Goal: Task Accomplishment & Management: Manage account settings

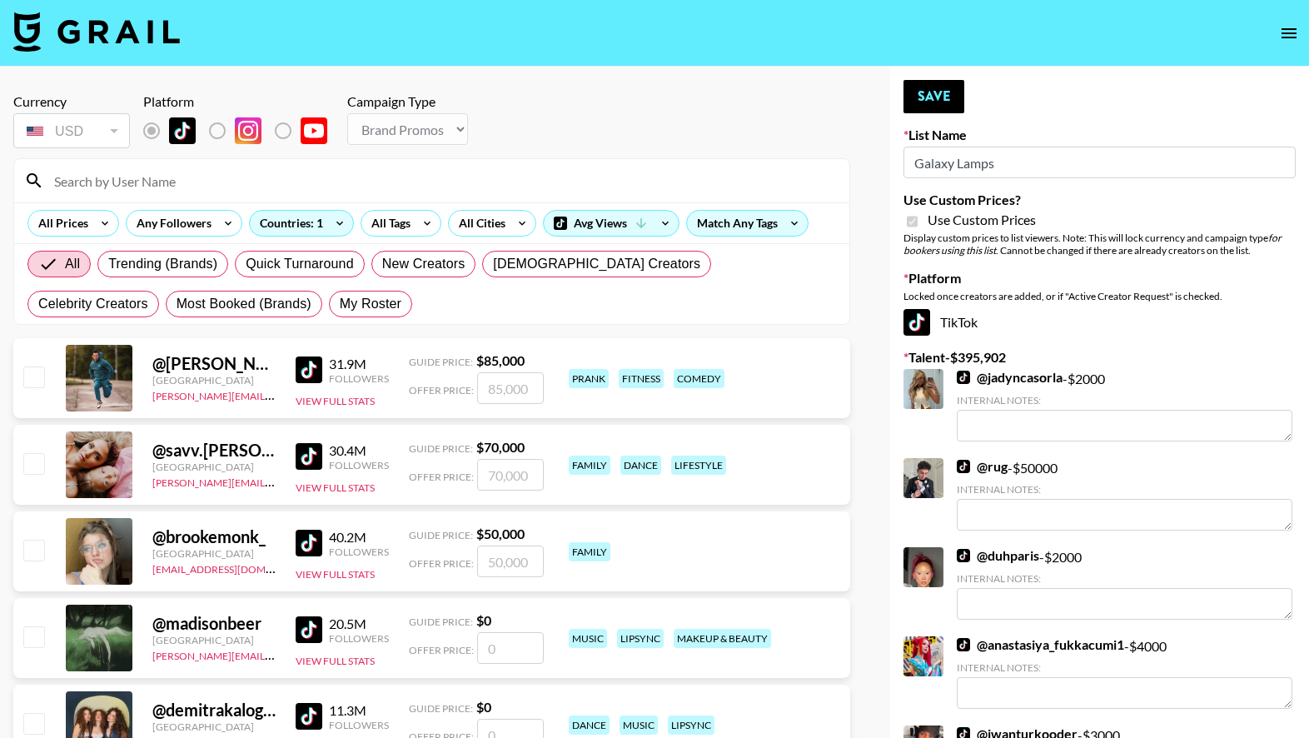
select select "Brand"
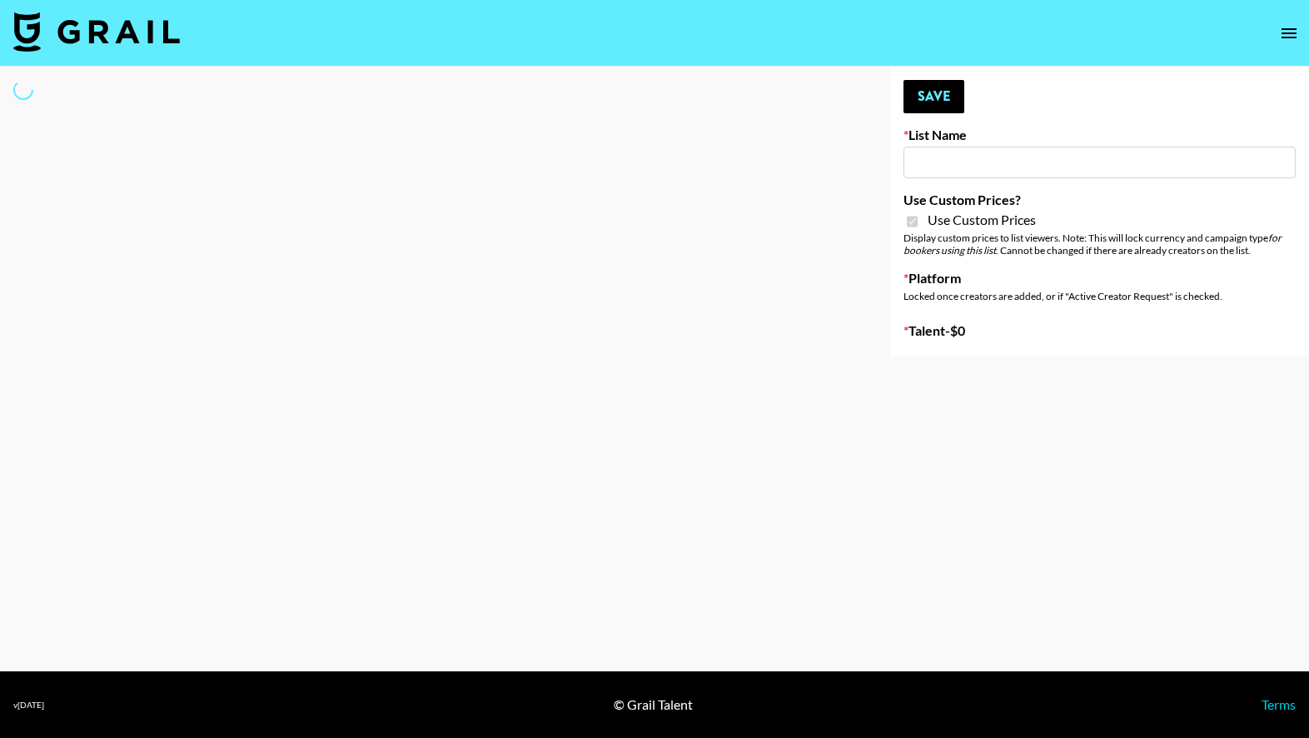
type input "Craftd"
checkbox input "true"
select select "Brand"
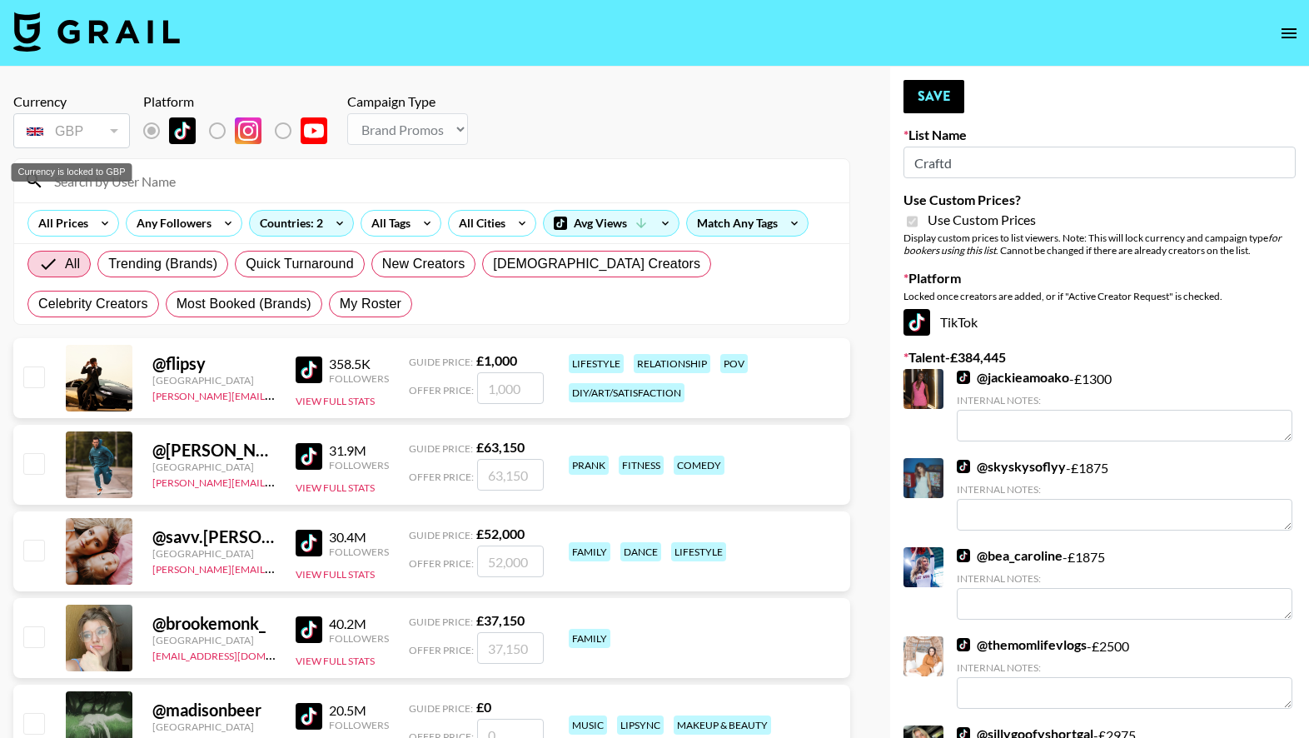
click at [101, 174] on div "Currency is locked to GBP" at bounding box center [72, 172] width 121 height 18
click at [156, 177] on input at bounding box center [441, 180] width 795 height 27
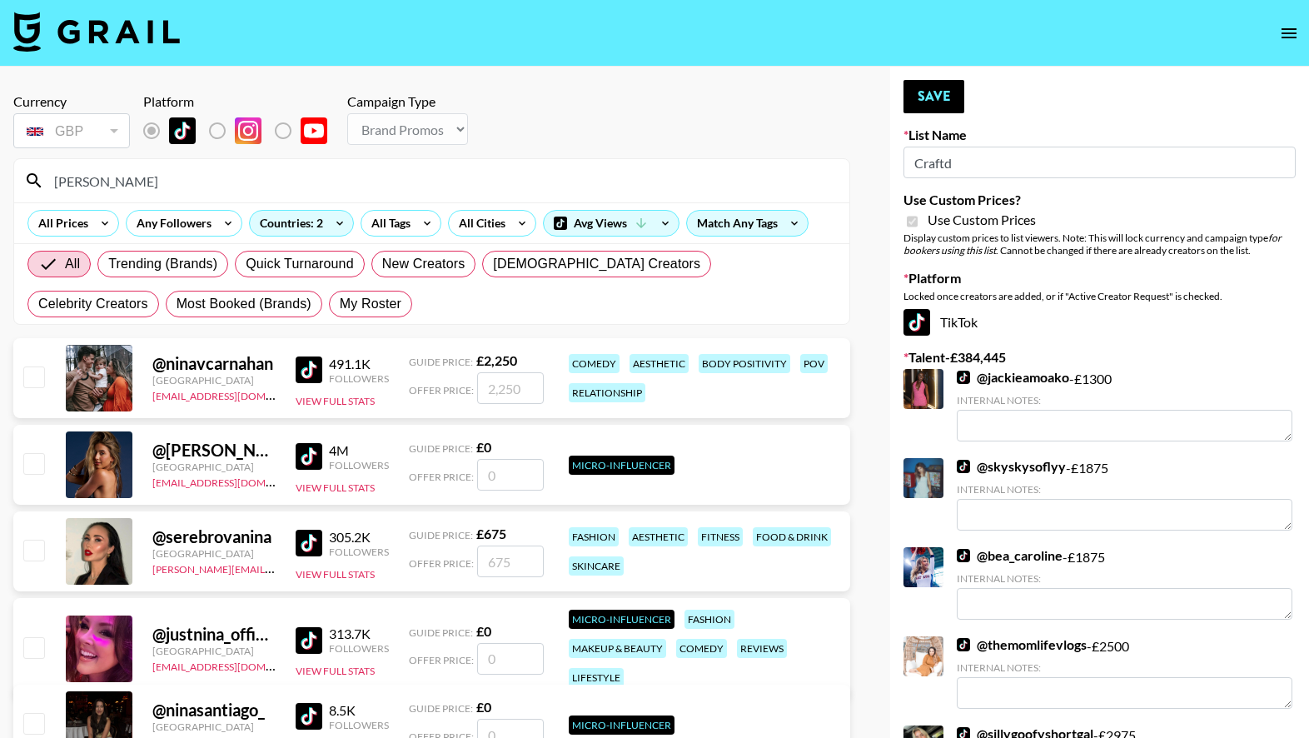
type input "nina"
click at [496, 381] on input "number" at bounding box center [510, 388] width 67 height 32
type input "2"
checkbox input "true"
type input "2250"
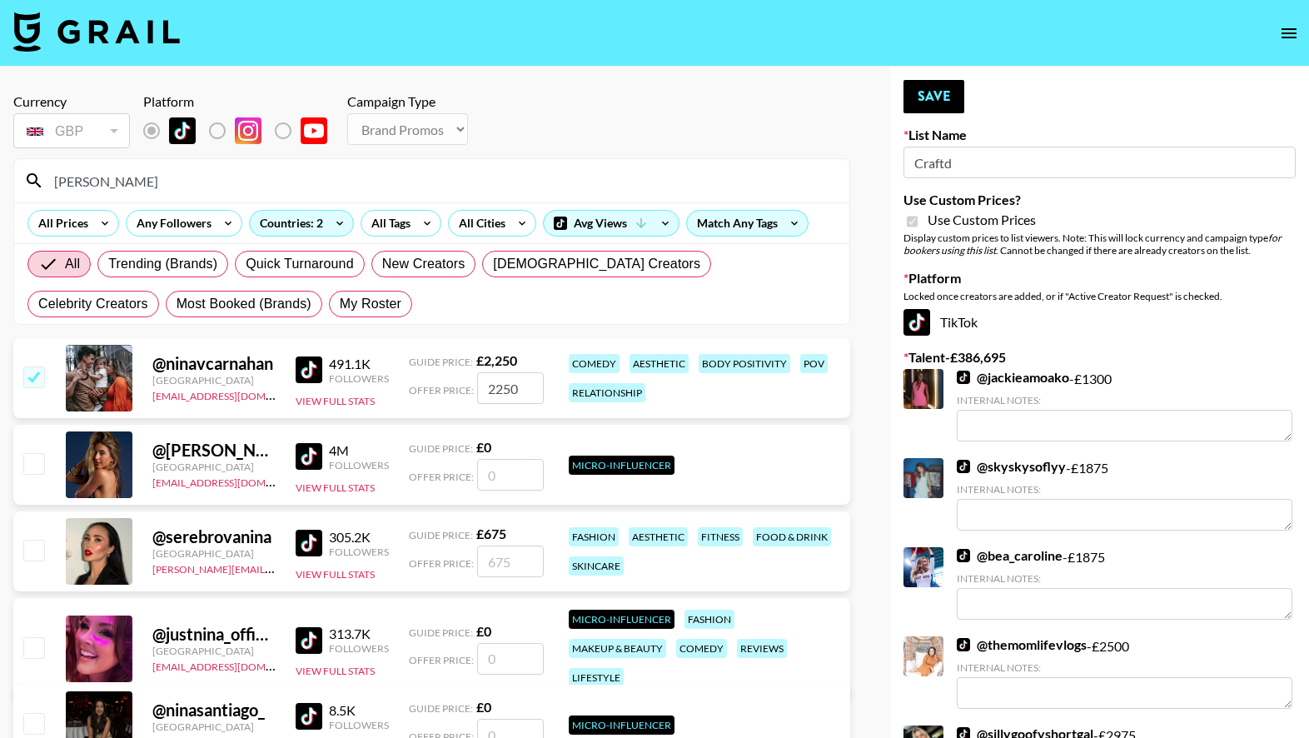
click at [681, 413] on div "@ ninavcarnahan United States bri.azmoudeh@grail-talent.com 491.1K Followers Vi…" at bounding box center [431, 378] width 837 height 80
click at [130, 186] on input "nina" at bounding box center [441, 180] width 795 height 27
type input "n"
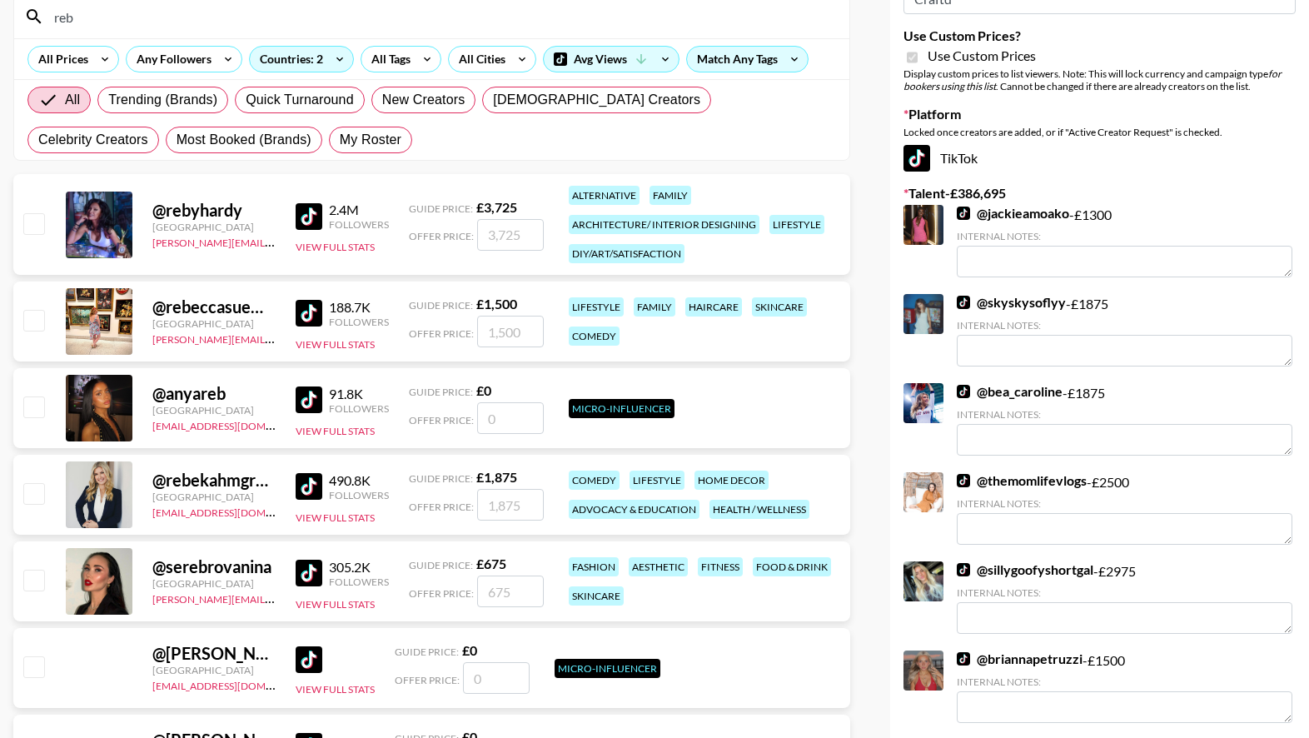
scroll to position [181, 0]
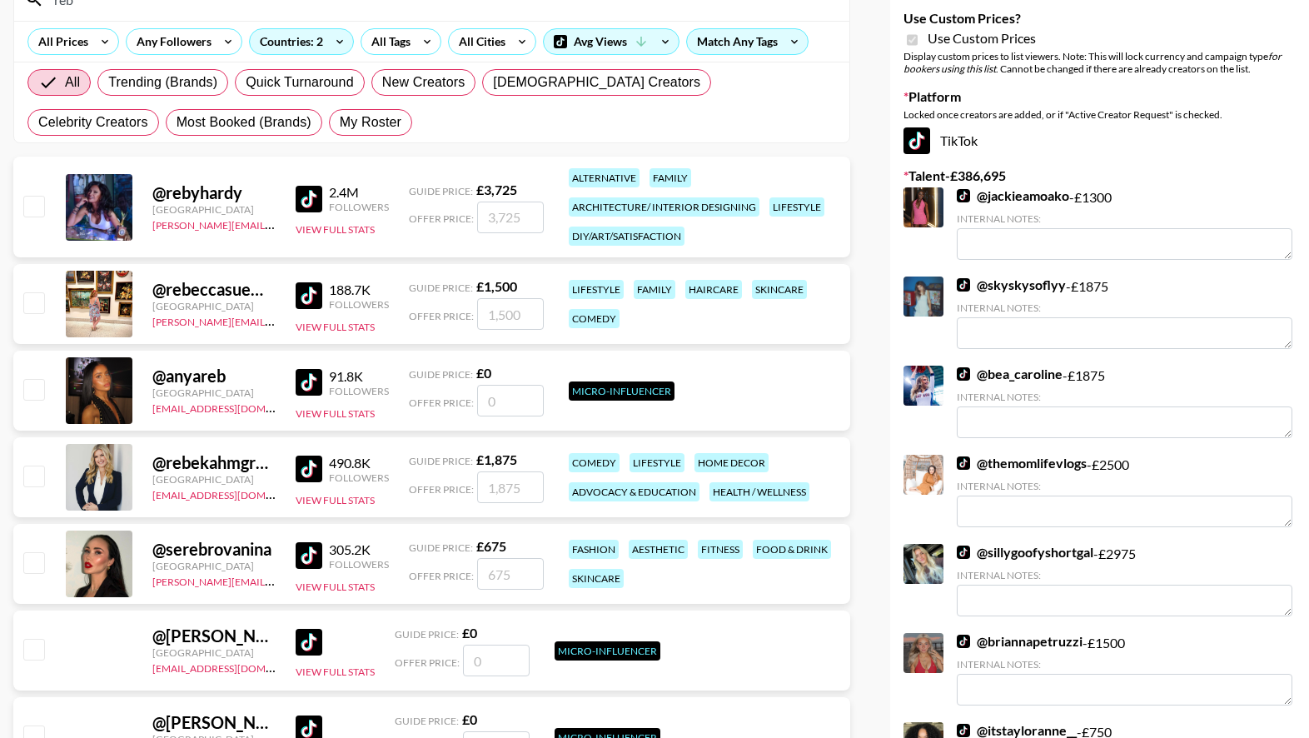
type input "reb"
click at [506, 491] on input "number" at bounding box center [510, 487] width 67 height 32
type input "1"
checkbox input "true"
type input "1875"
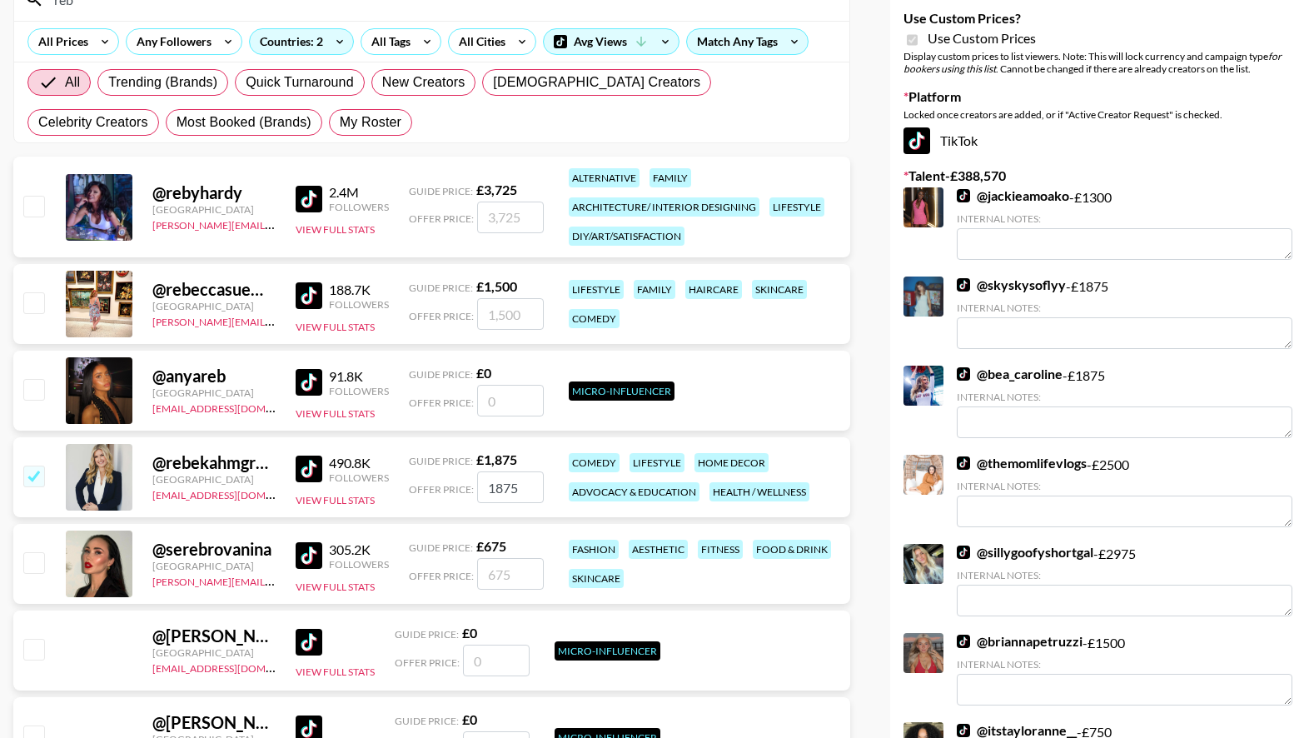
click at [823, 475] on div "comedy lifestyle home decor advocacy & education health / wellness" at bounding box center [704, 477] width 280 height 58
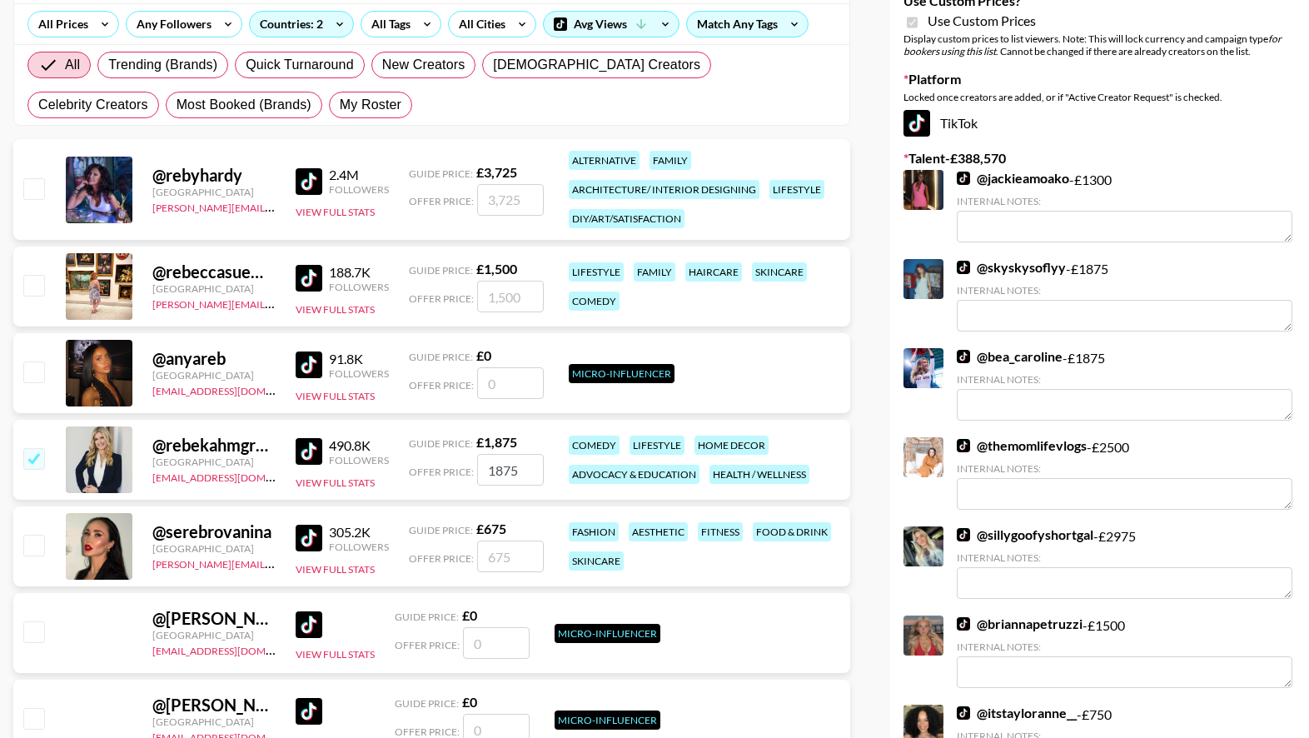
scroll to position [0, 0]
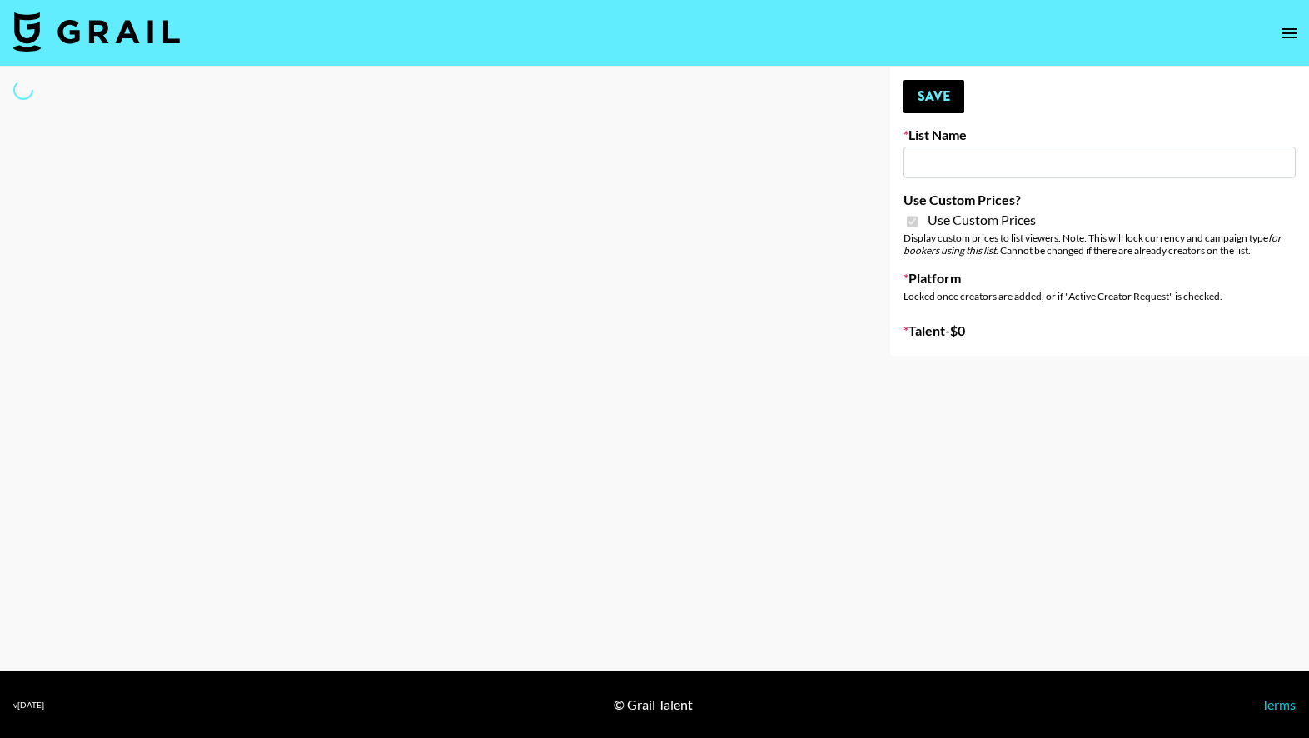
type input "Primal Harvest NEW ([DATE])"
checkbox input "true"
select select "Brand"
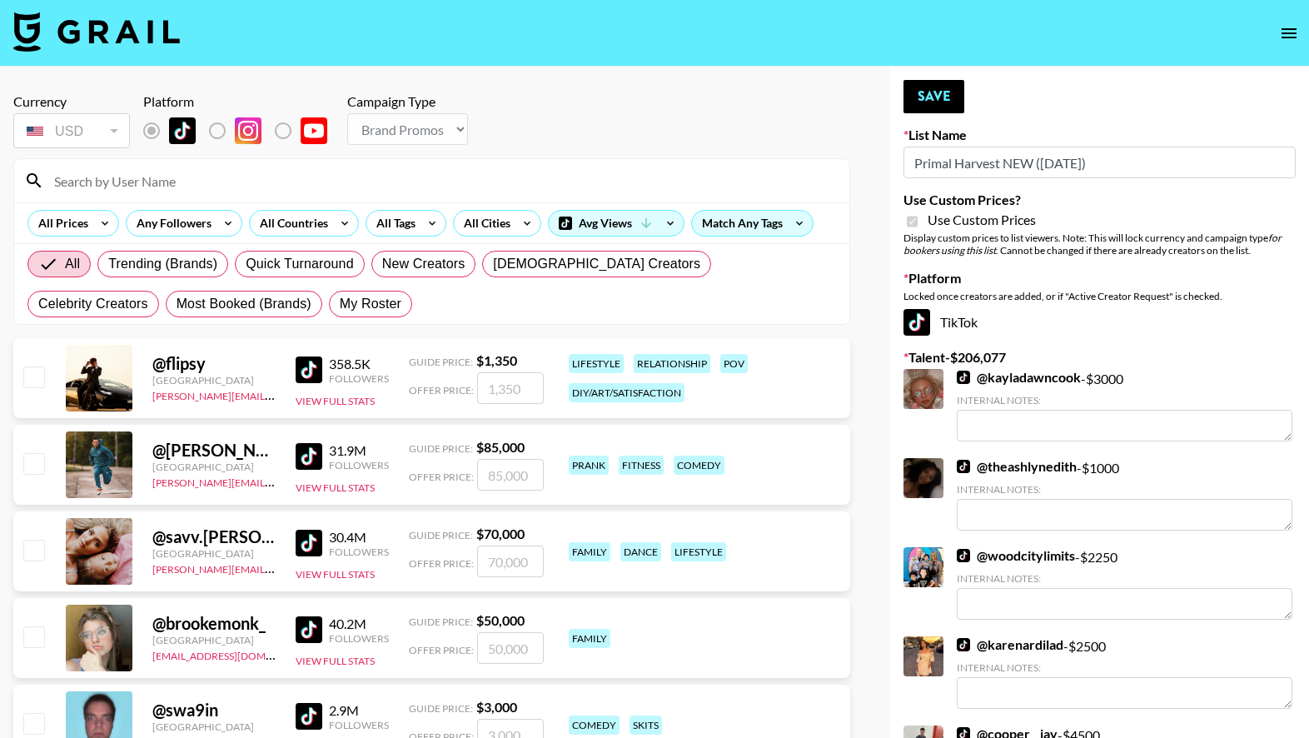
click at [216, 190] on input at bounding box center [441, 180] width 795 height 27
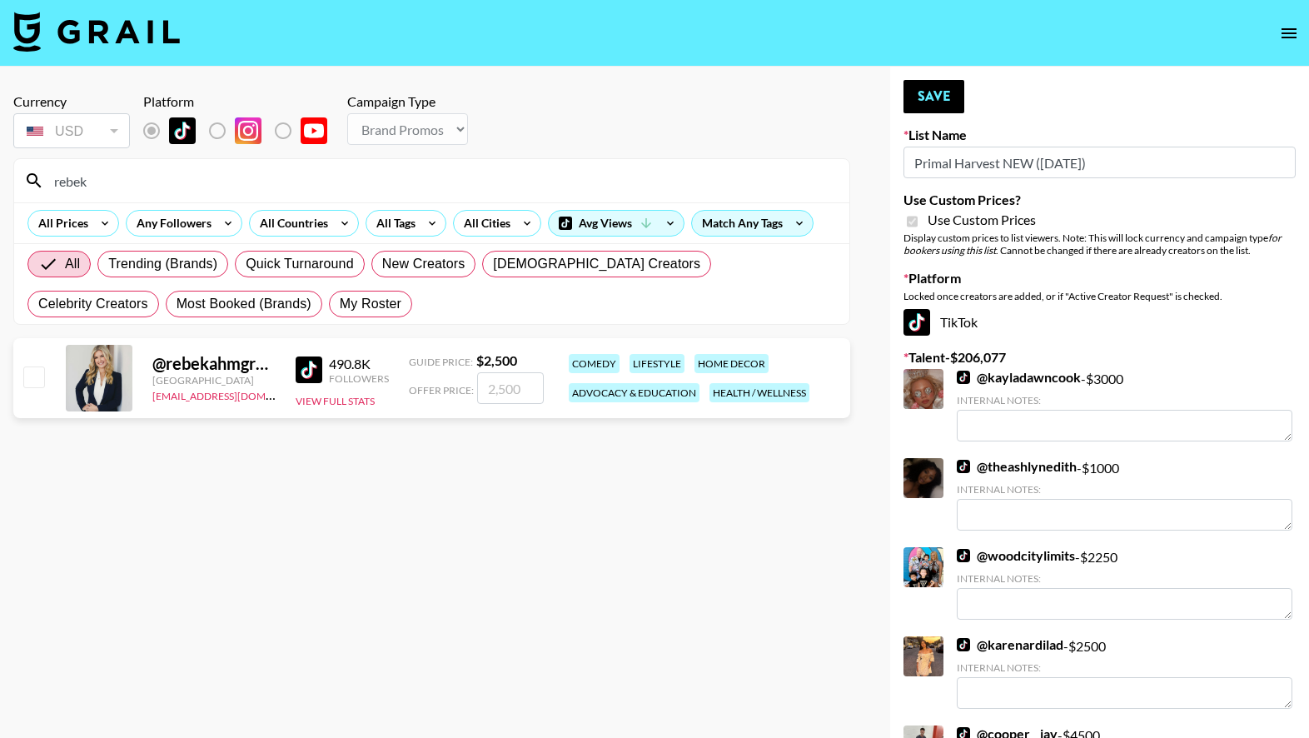
type input "rebek"
click at [500, 390] on input "number" at bounding box center [510, 388] width 67 height 32
checkbox input "true"
type input "2500"
